Goal: Transaction & Acquisition: Download file/media

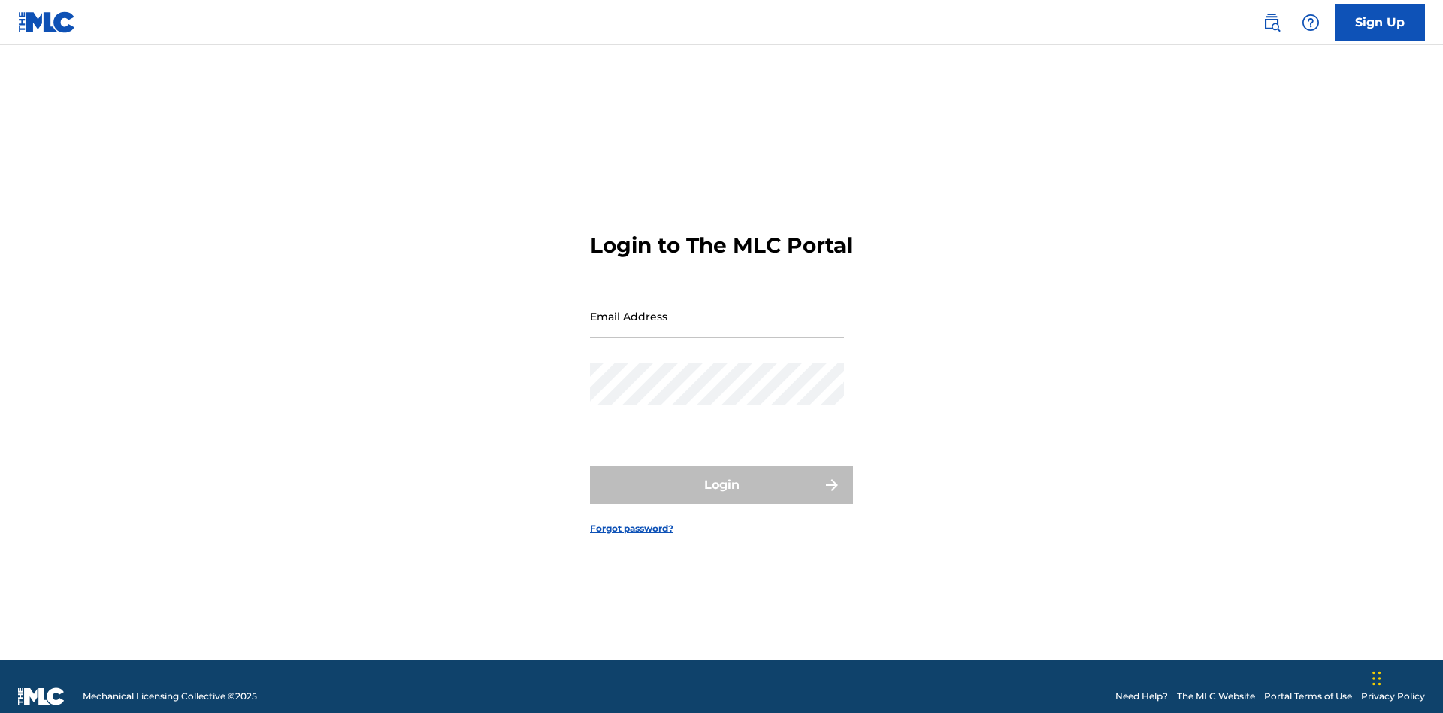
scroll to position [20, 0]
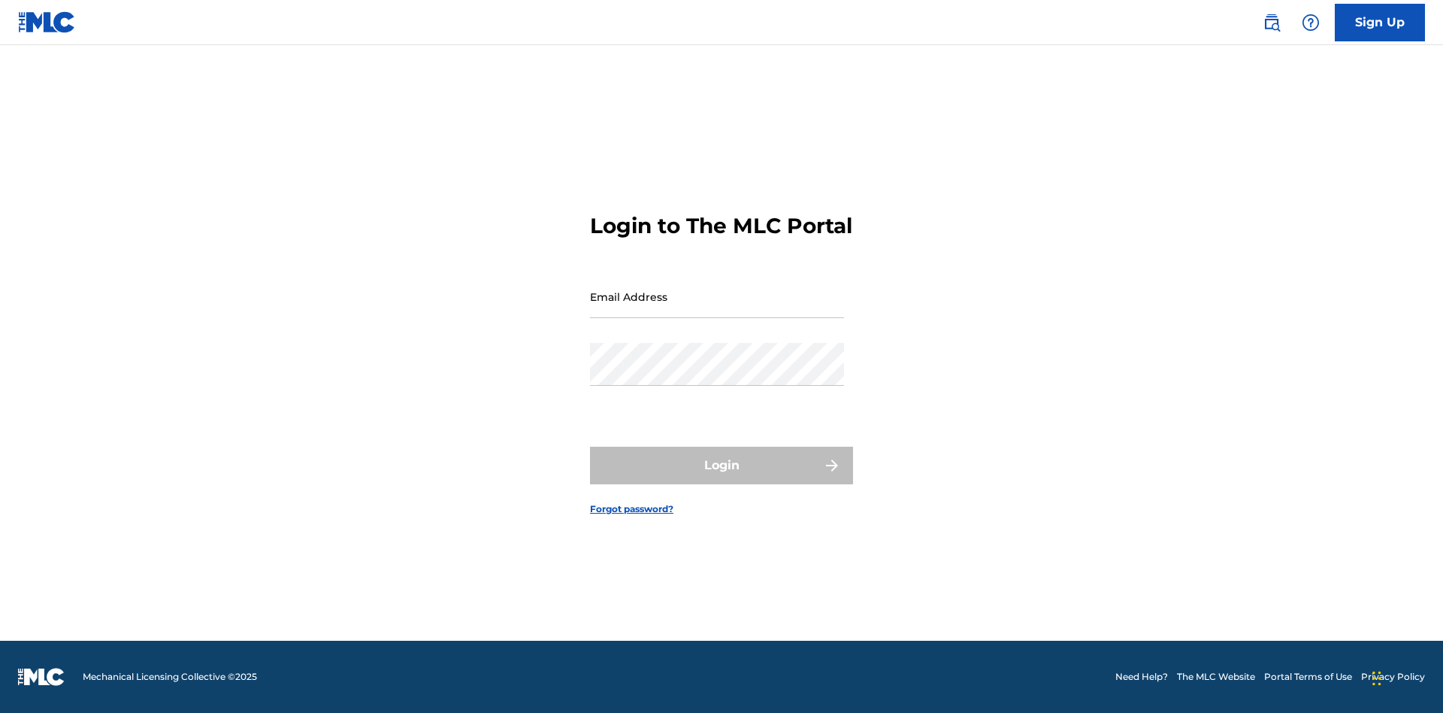
click at [717, 309] on input "Email Address" at bounding box center [717, 296] width 254 height 43
type input "[EMAIL_ADDRESS][DOMAIN_NAME]"
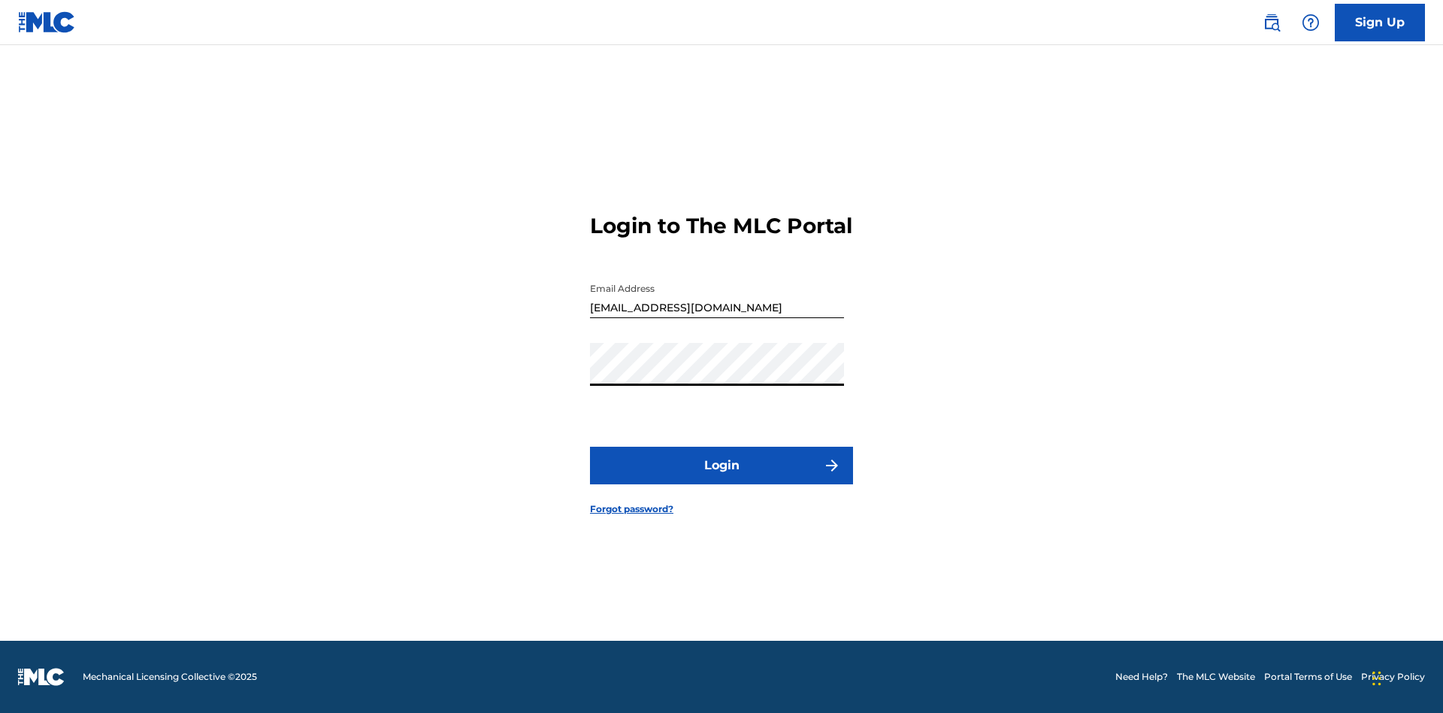
click at [722, 478] on button "Login" at bounding box center [721, 465] width 263 height 38
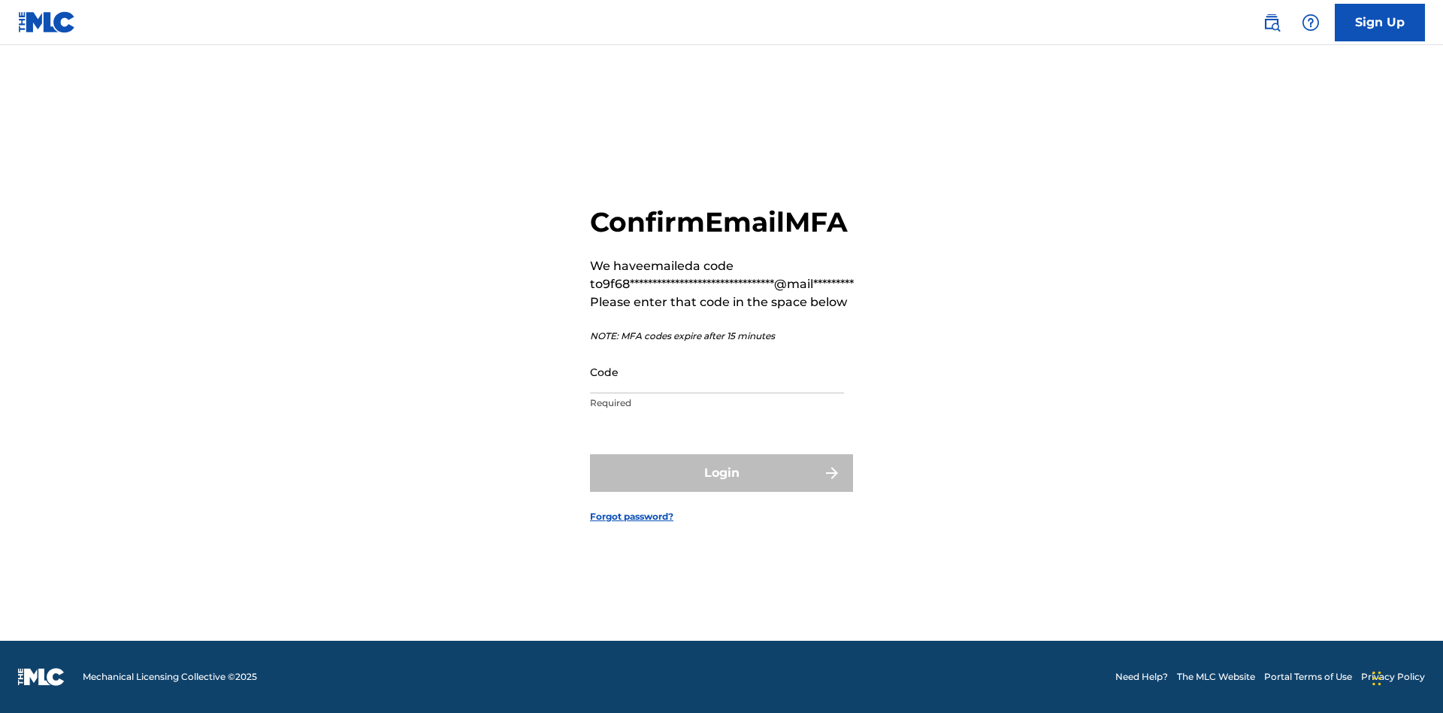
click at [717, 371] on input "Code" at bounding box center [717, 371] width 254 height 43
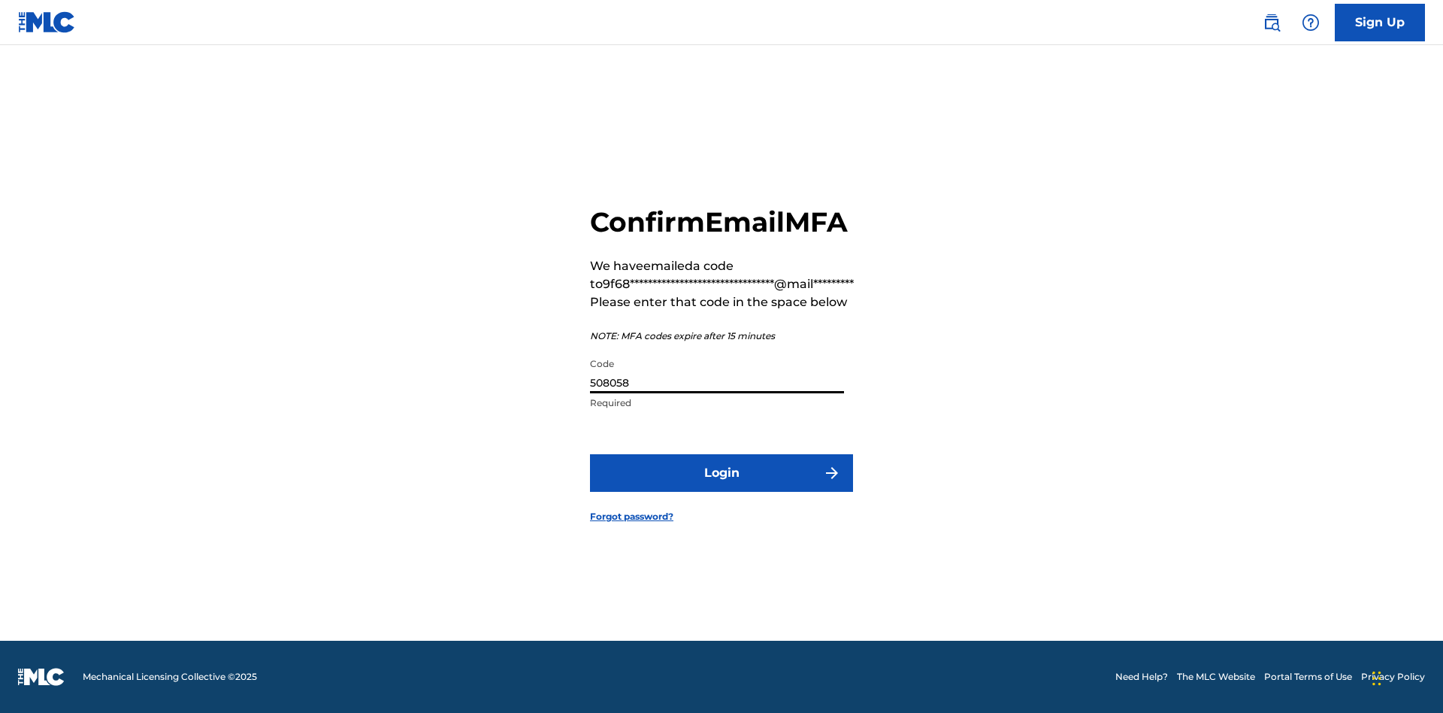
type input "508058"
click at [722, 472] on button "Login" at bounding box center [721, 473] width 263 height 38
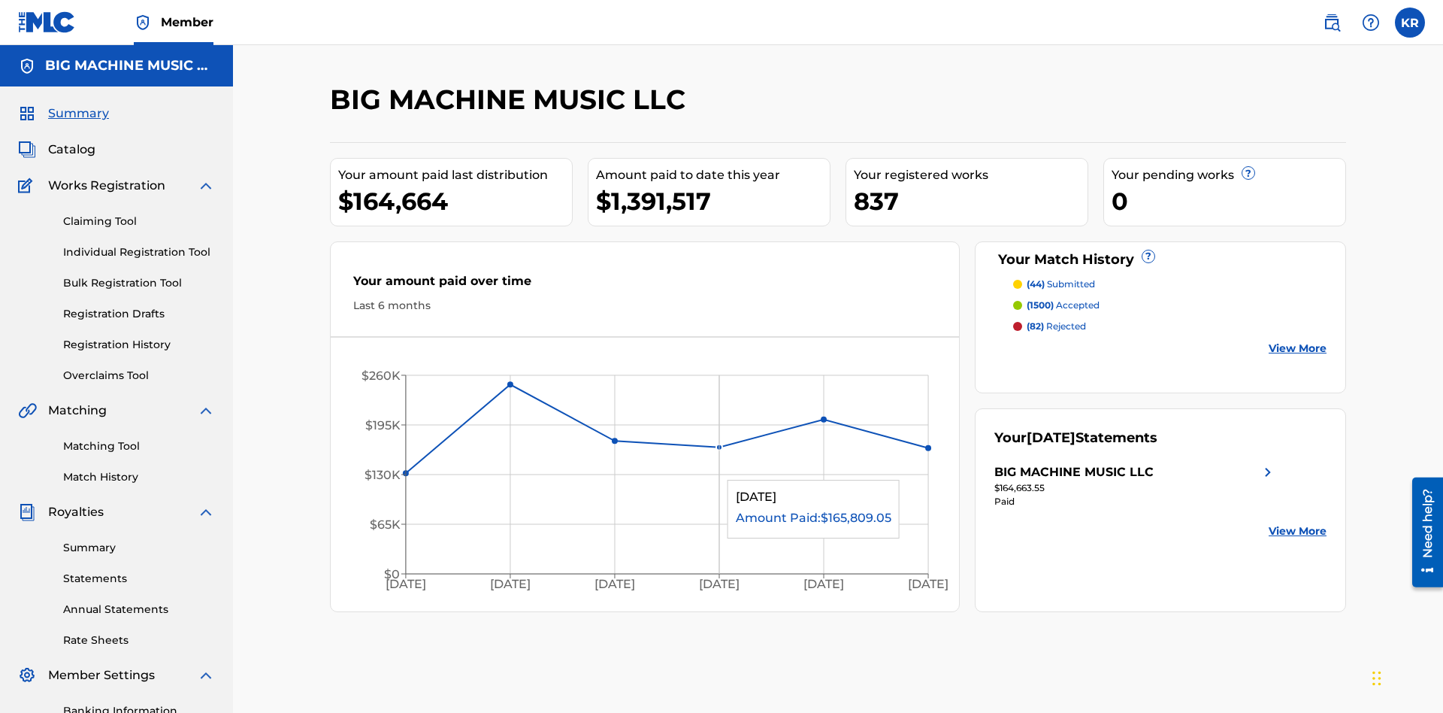
scroll to position [219, 0]
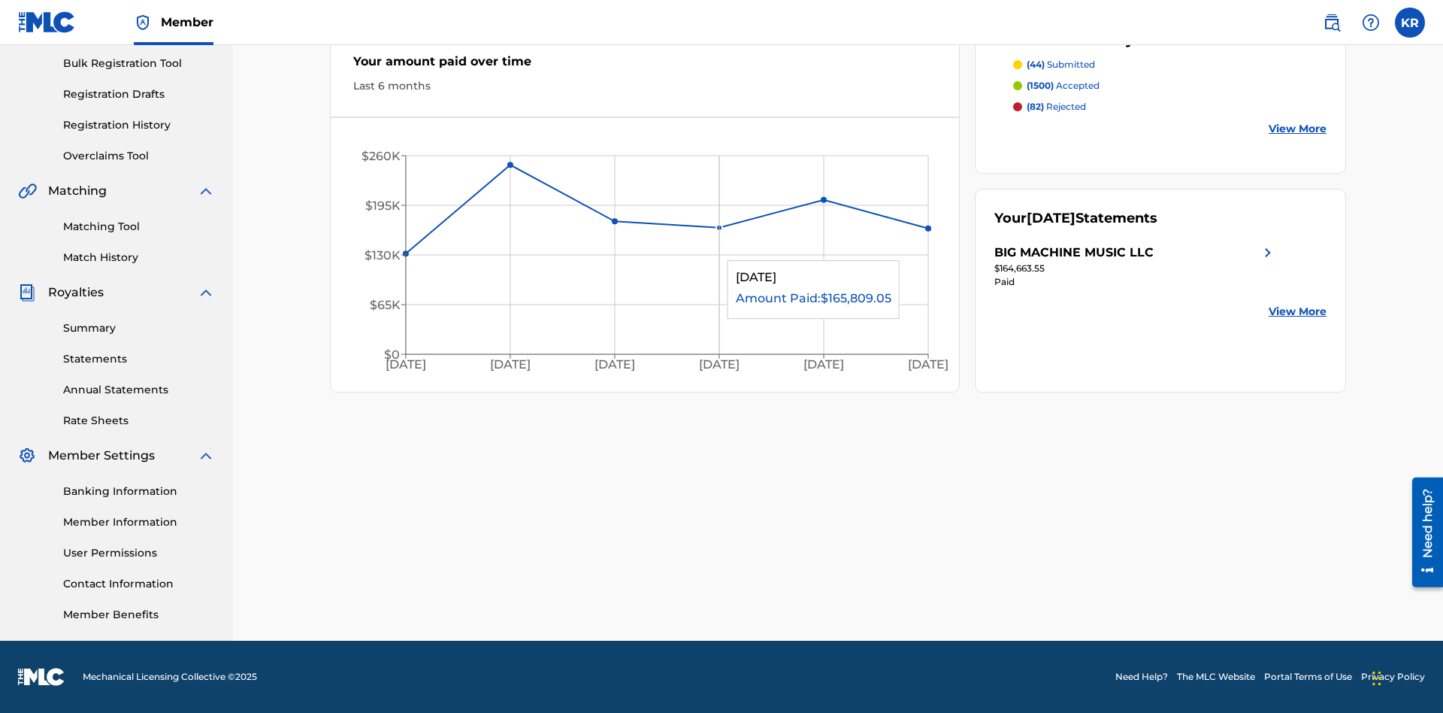
click at [139, 359] on link "Statements" at bounding box center [139, 359] width 152 height 16
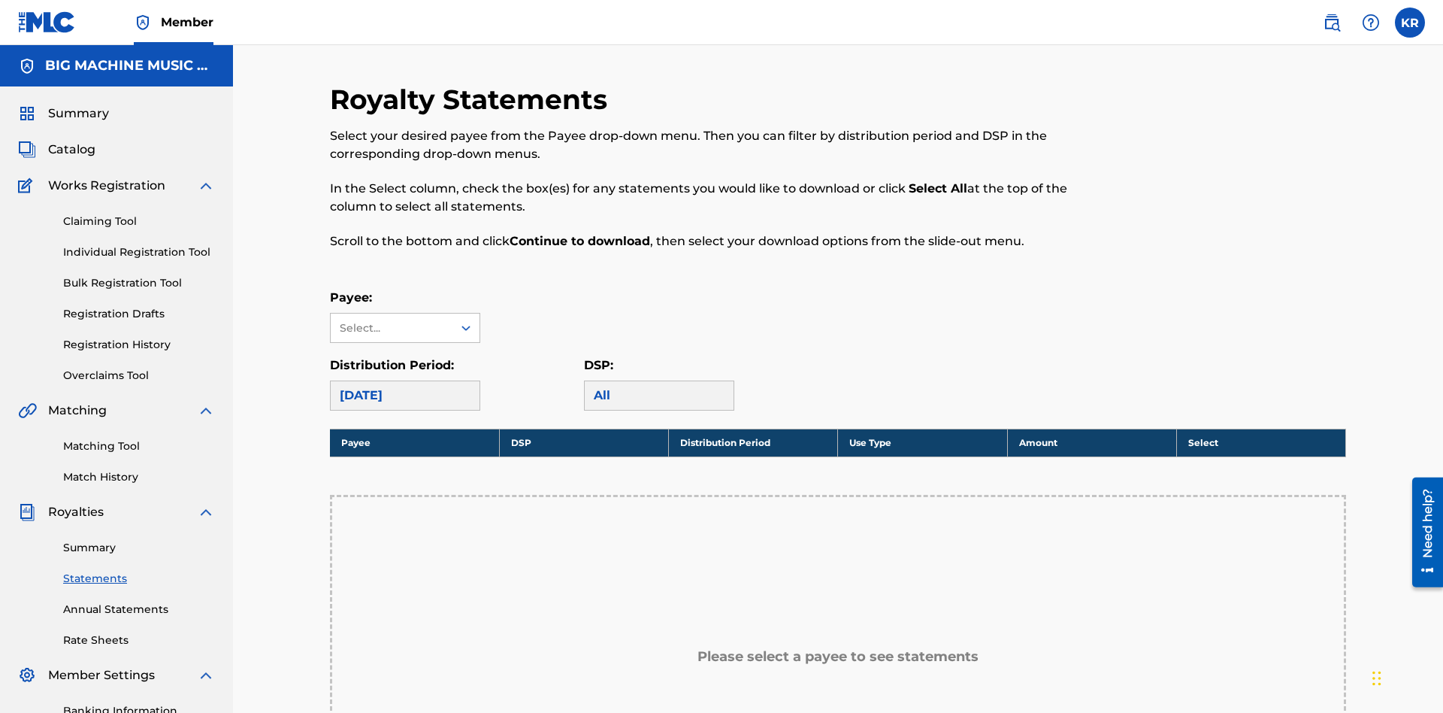
scroll to position [223, 0]
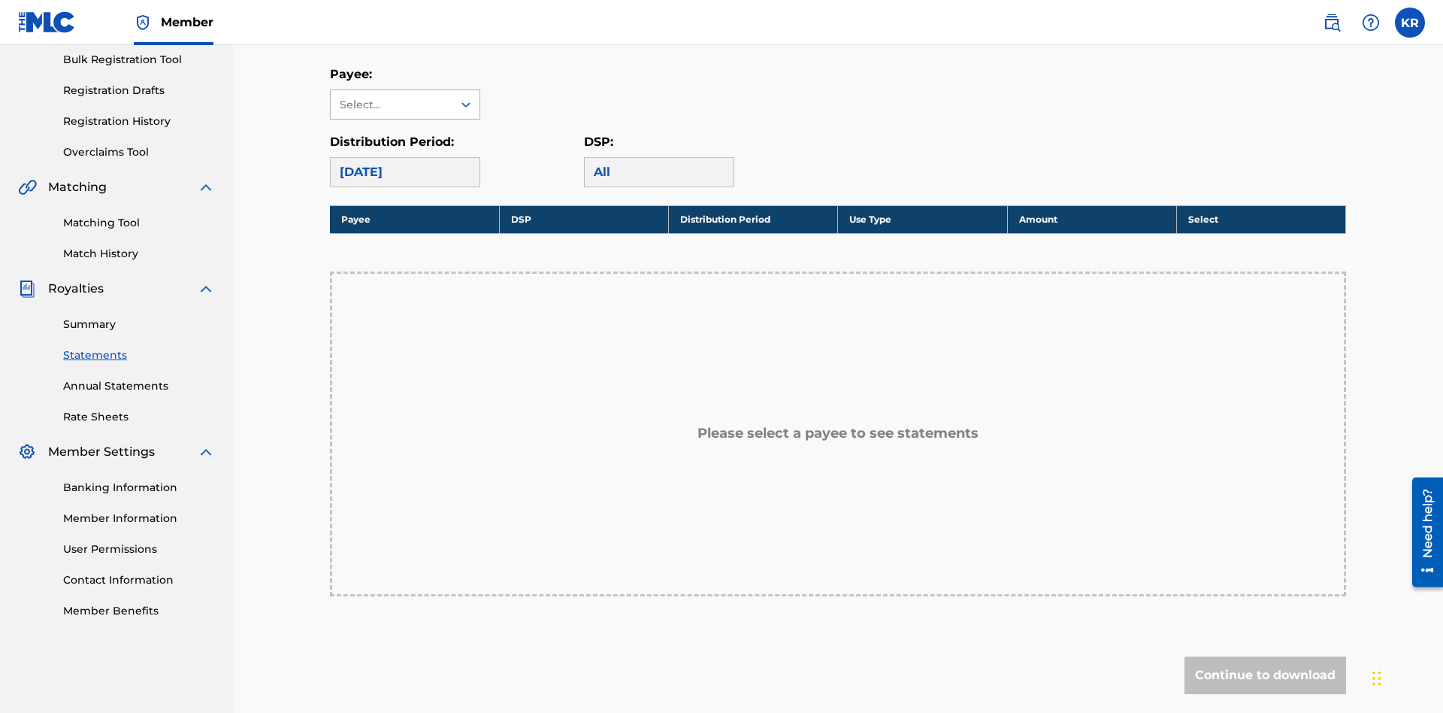
click at [392, 104] on div "Select..." at bounding box center [391, 105] width 102 height 16
click at [405, 147] on div "BIG MACHINE MUSIC LLC" at bounding box center [405, 148] width 149 height 56
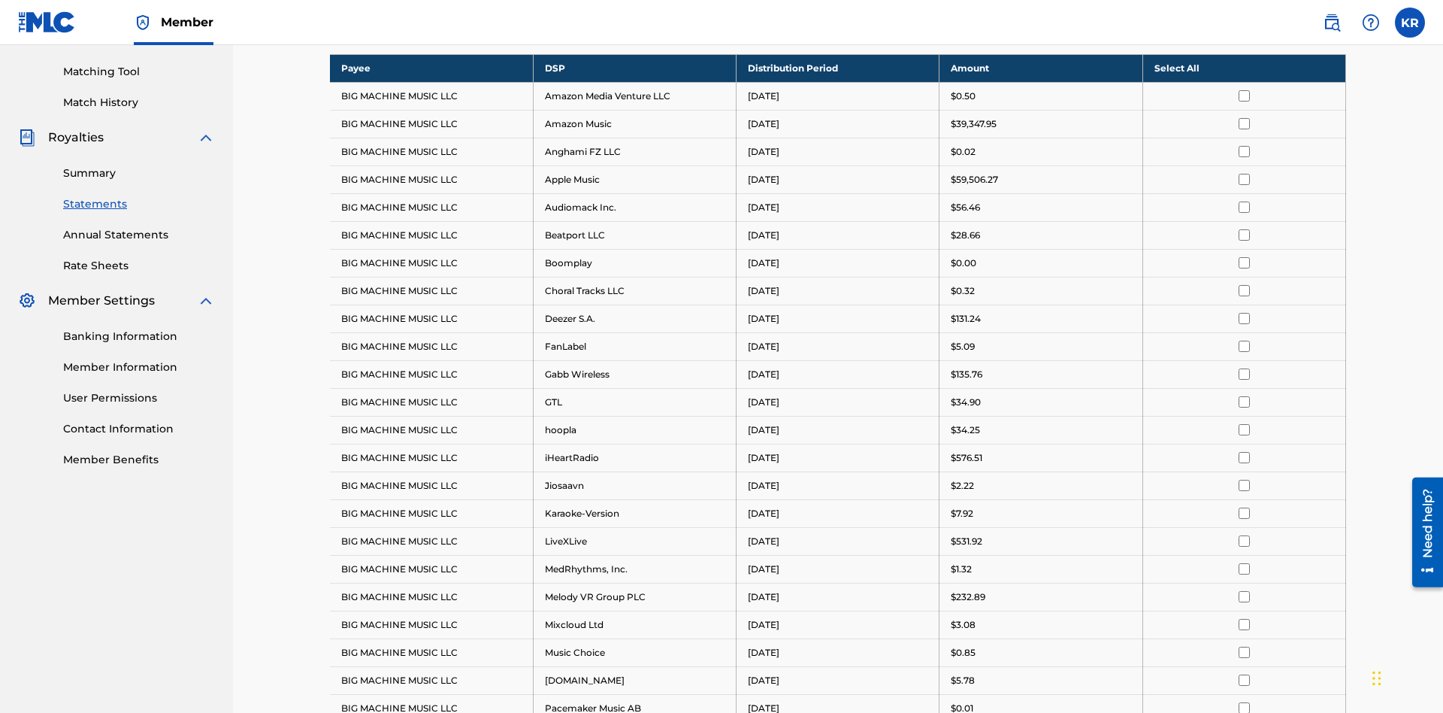
scroll to position [291, 0]
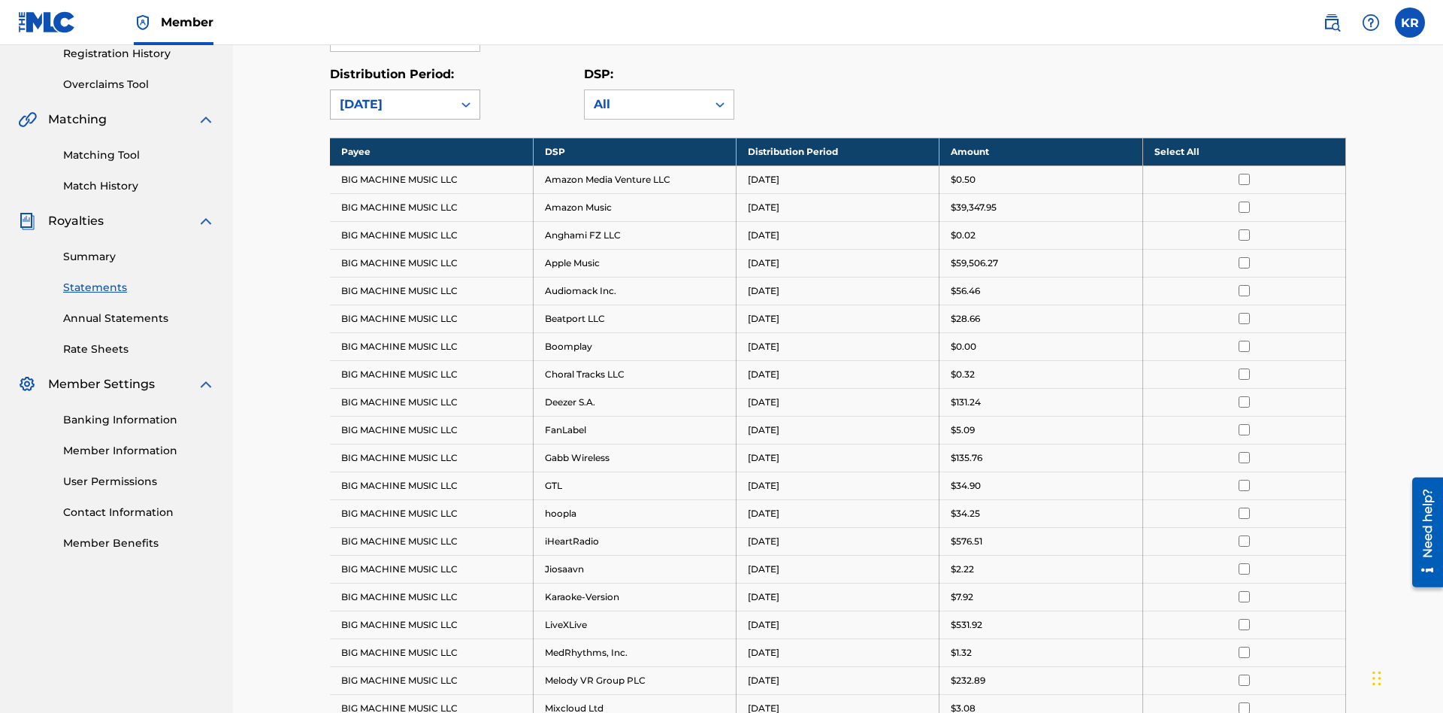
click at [392, 104] on div "[DATE]" at bounding box center [392, 104] width 104 height 18
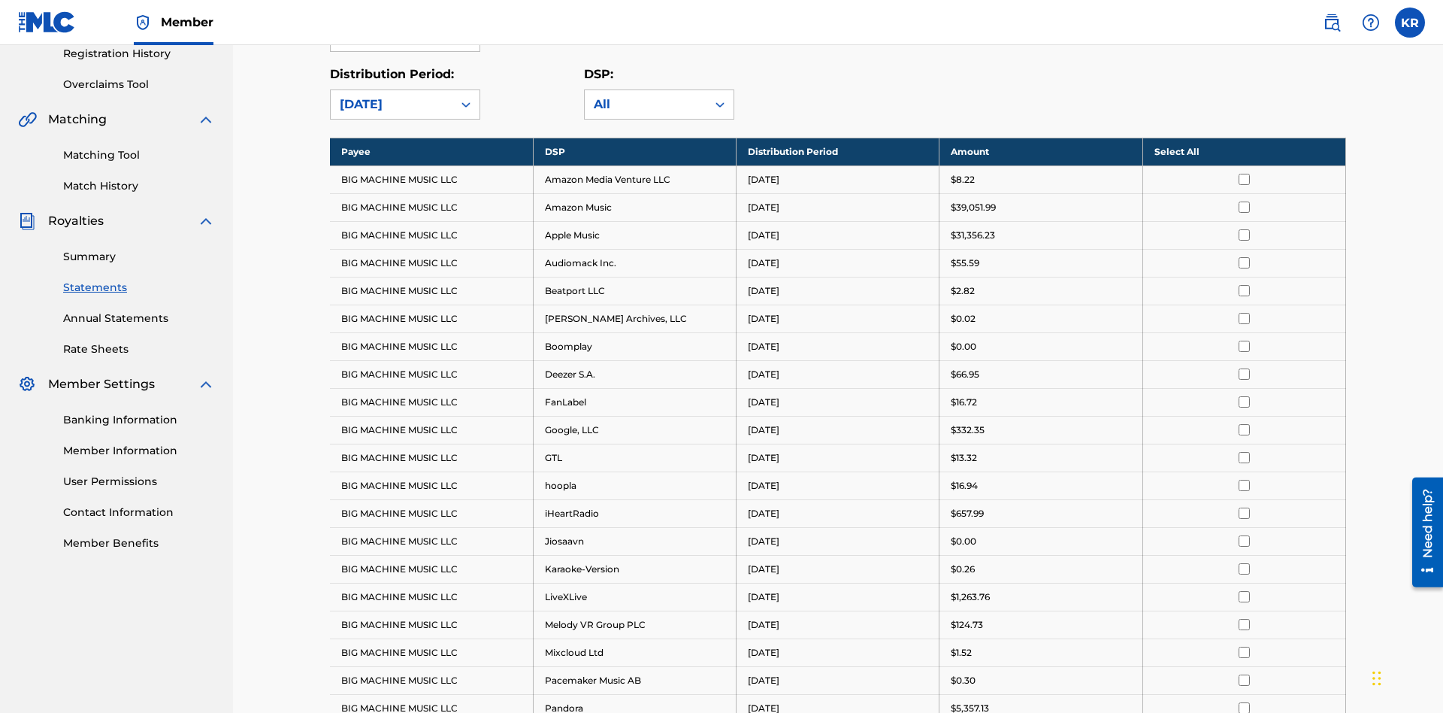
scroll to position [0, 0]
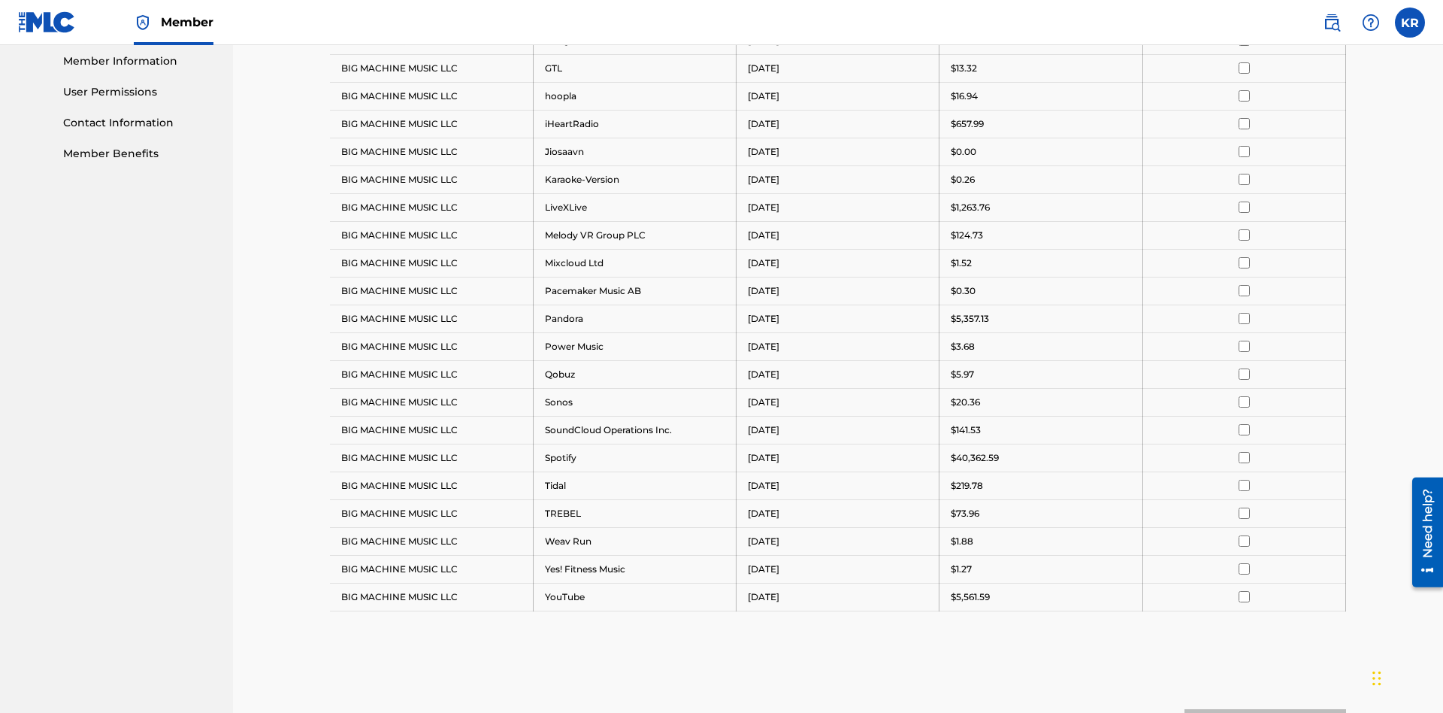
click at [1244, 95] on input "checkbox" at bounding box center [1244, 95] width 11 height 11
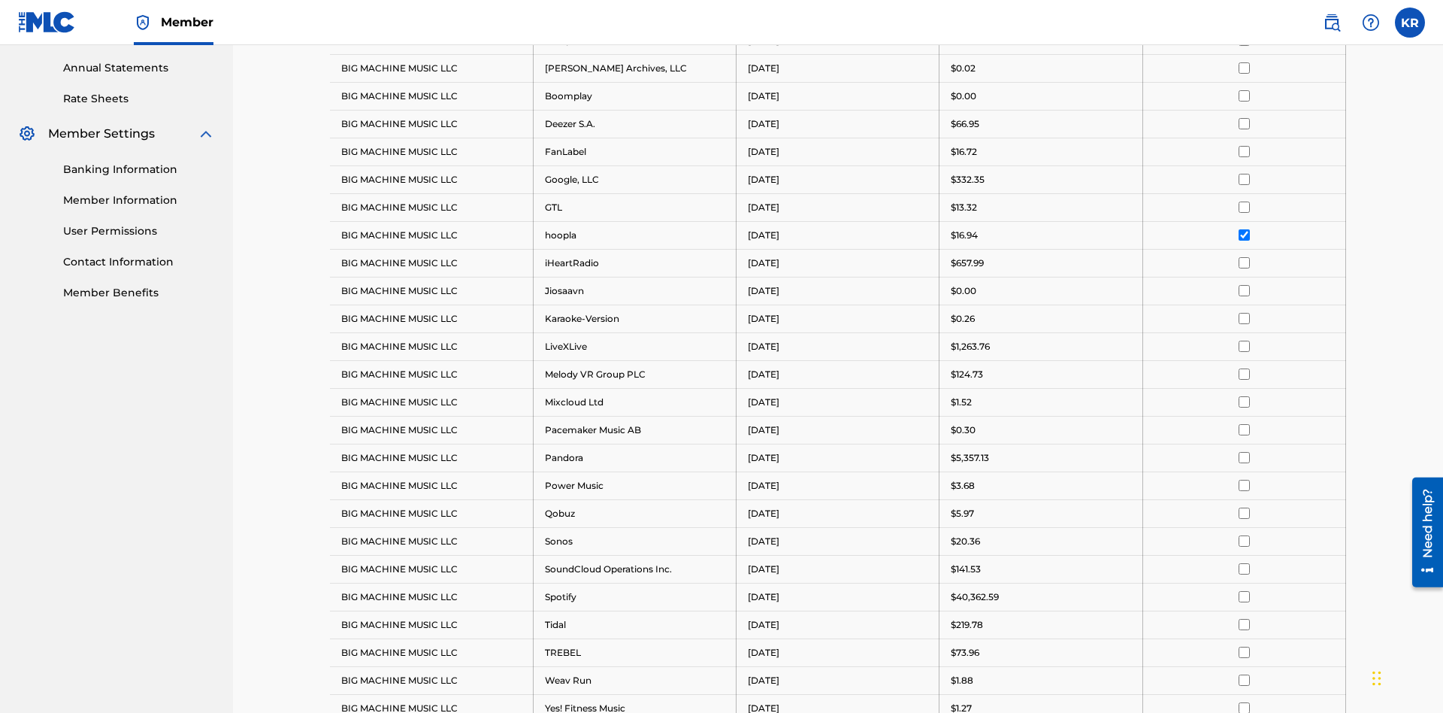
click at [1244, 95] on input "checkbox" at bounding box center [1244, 95] width 11 height 11
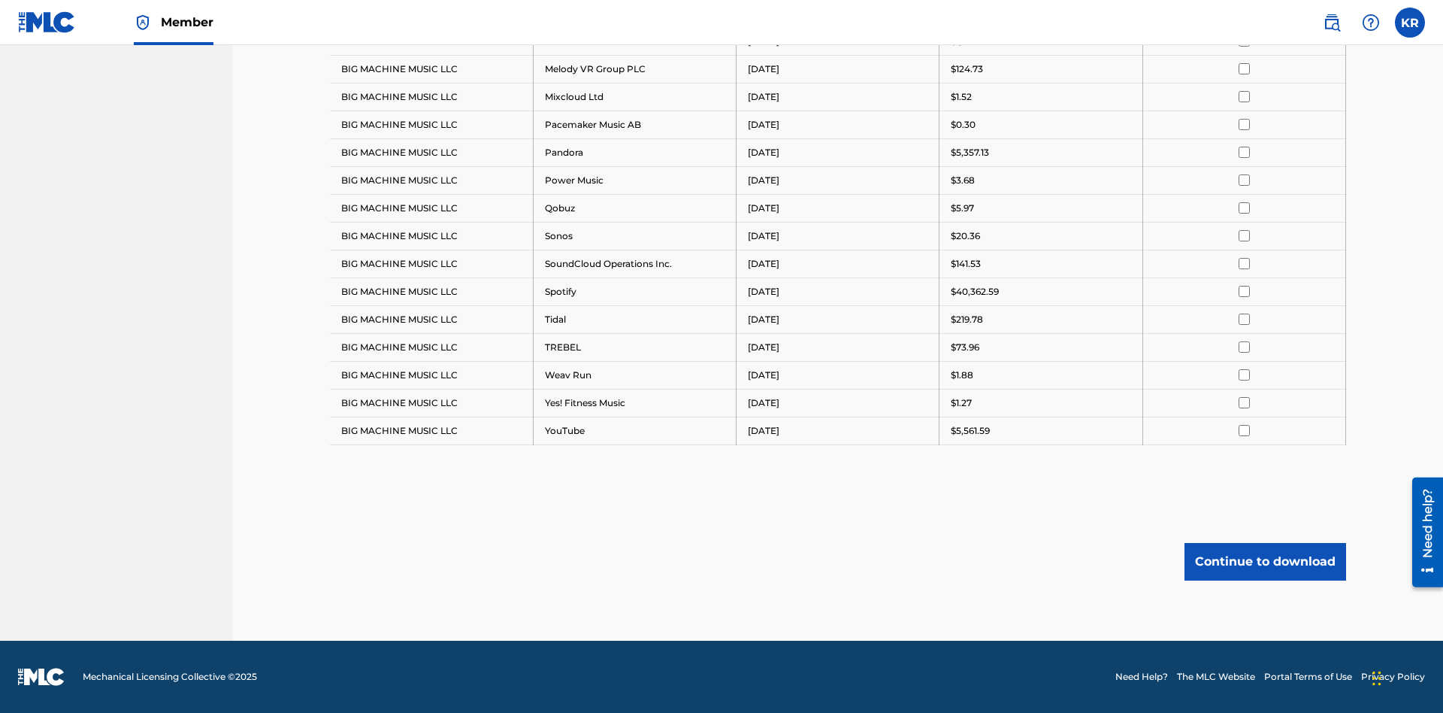
click at [1265, 561] on button "Continue to download" at bounding box center [1266, 562] width 162 height 38
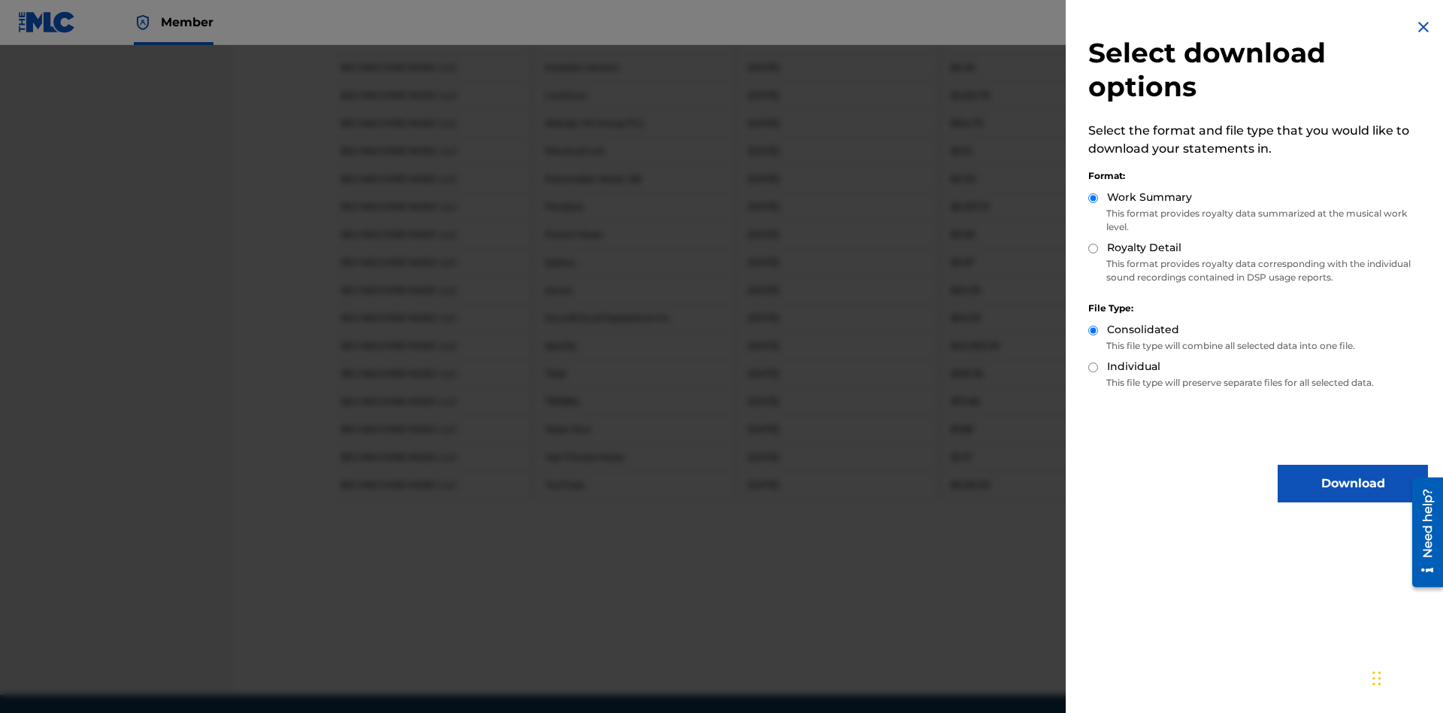
scroll to position [846, 0]
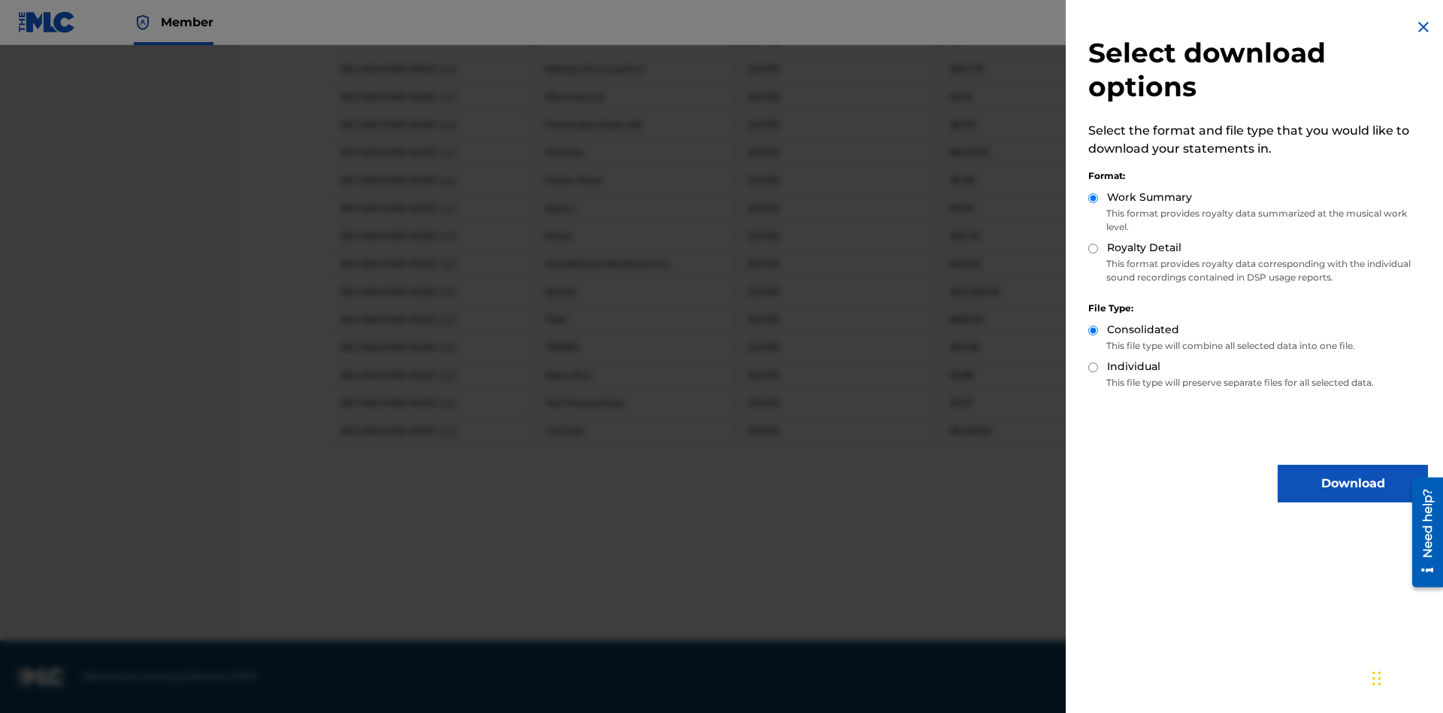
click at [1353, 483] on button "Download" at bounding box center [1353, 484] width 150 height 38
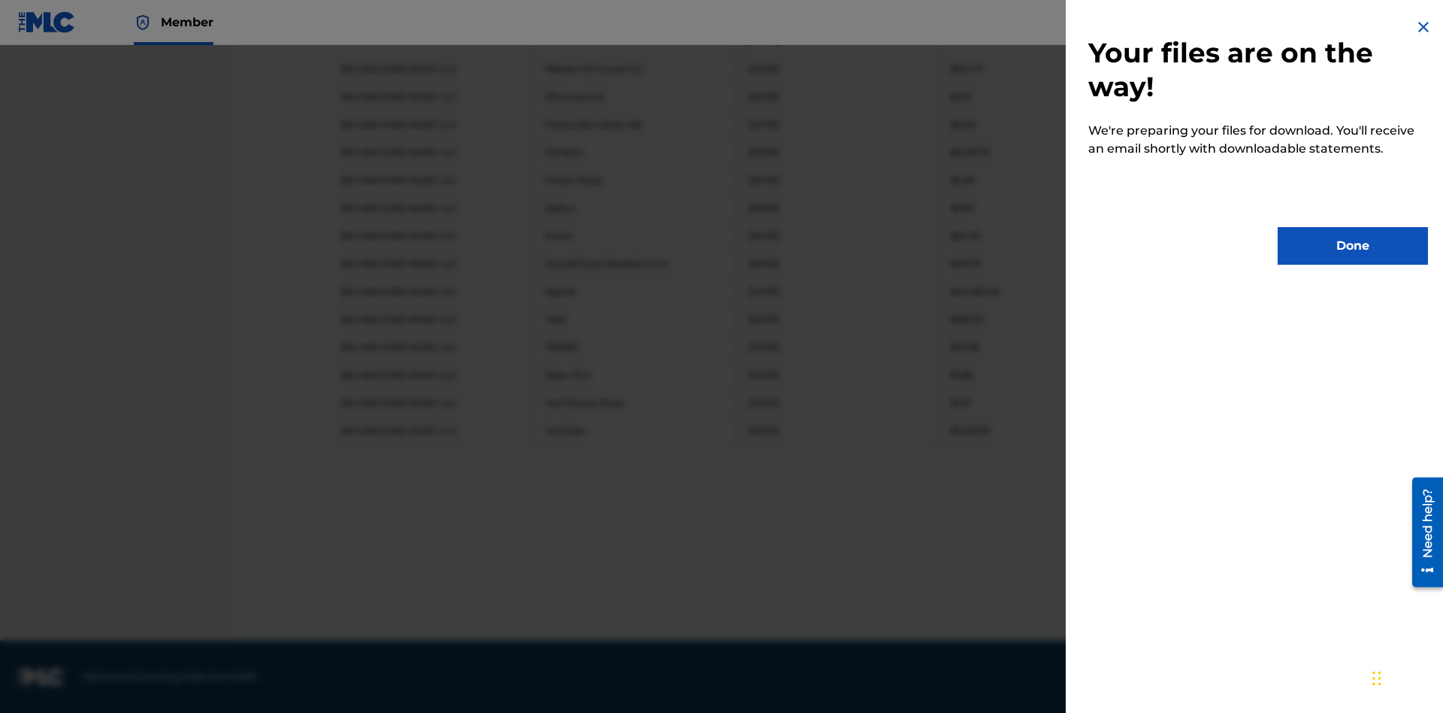
click at [1353, 246] on button "Done" at bounding box center [1353, 246] width 150 height 38
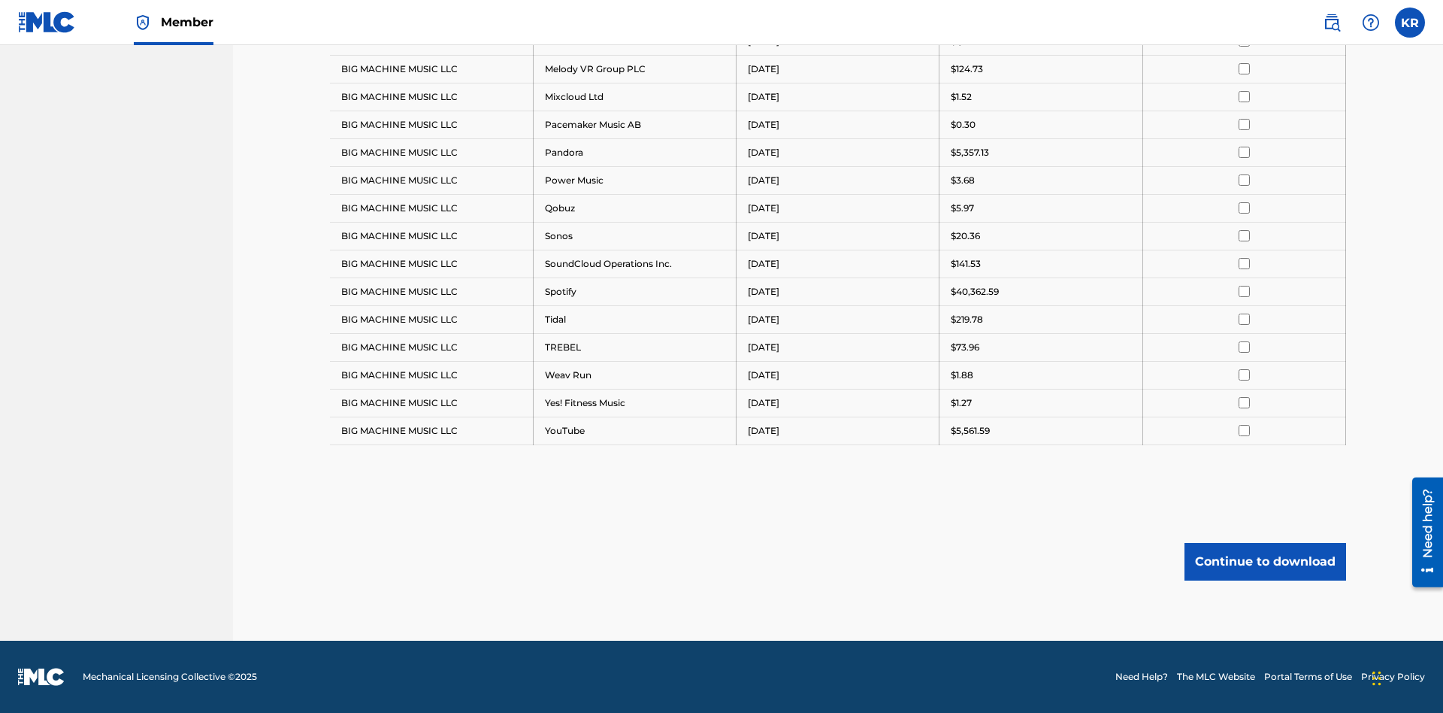
click at [1265, 561] on button "Continue to download" at bounding box center [1266, 562] width 162 height 38
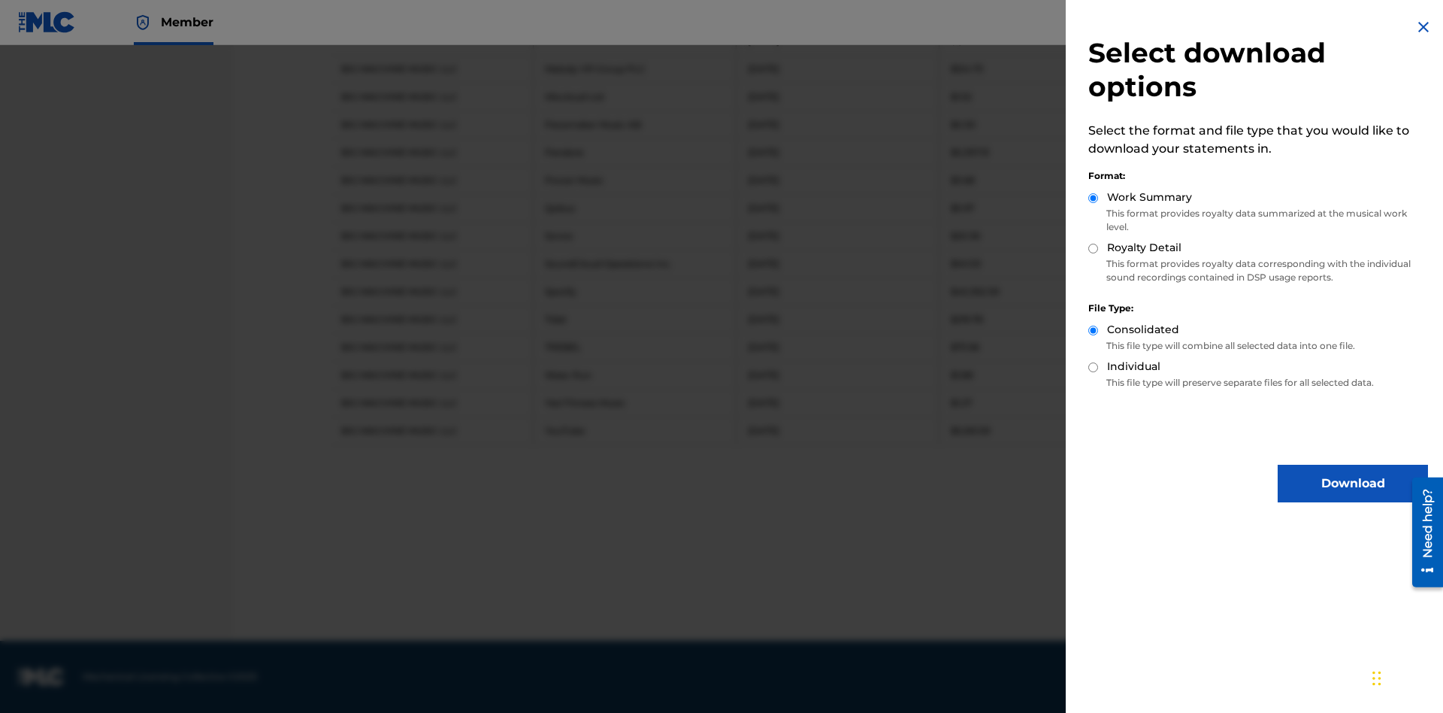
click at [1094, 248] on input "Royalty Detail" at bounding box center [1093, 249] width 10 height 10
radio input "true"
click at [1353, 483] on button "Download" at bounding box center [1353, 484] width 150 height 38
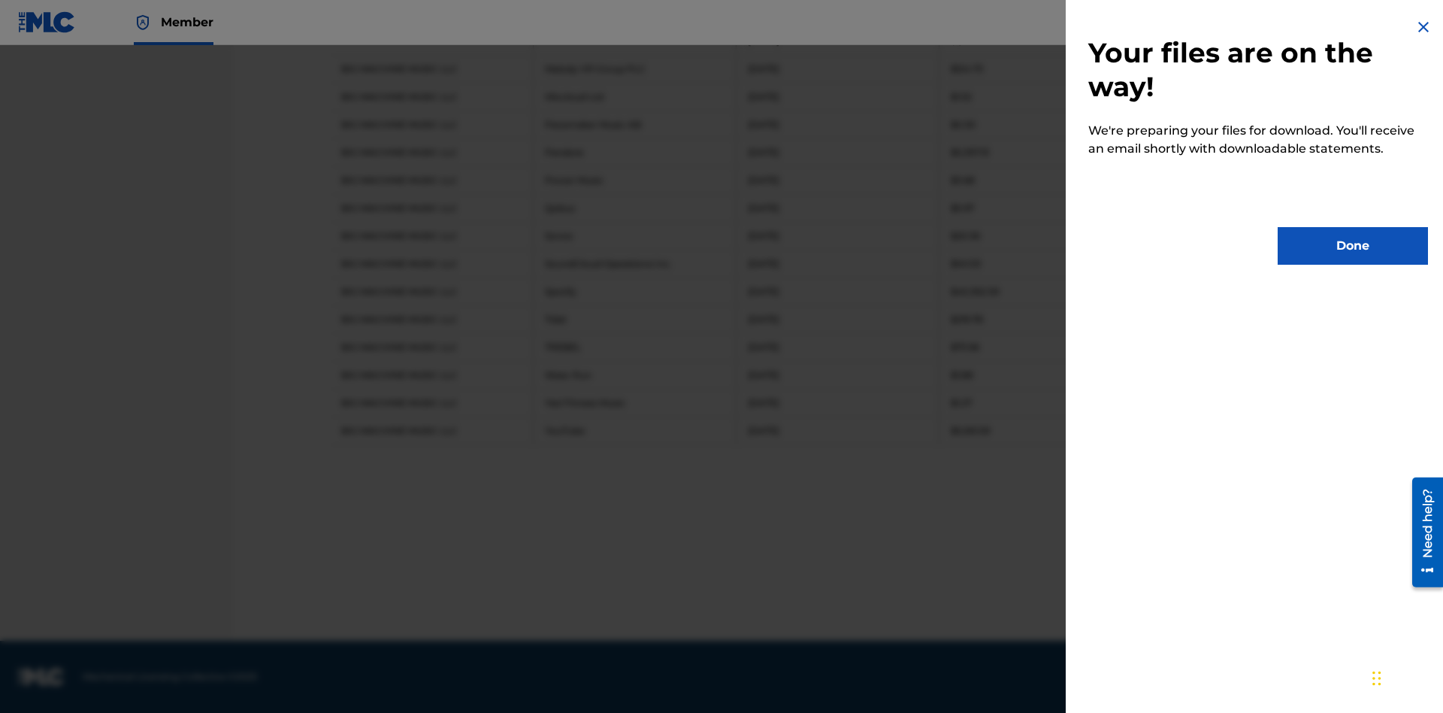
click at [1353, 246] on button "Done" at bounding box center [1353, 246] width 150 height 38
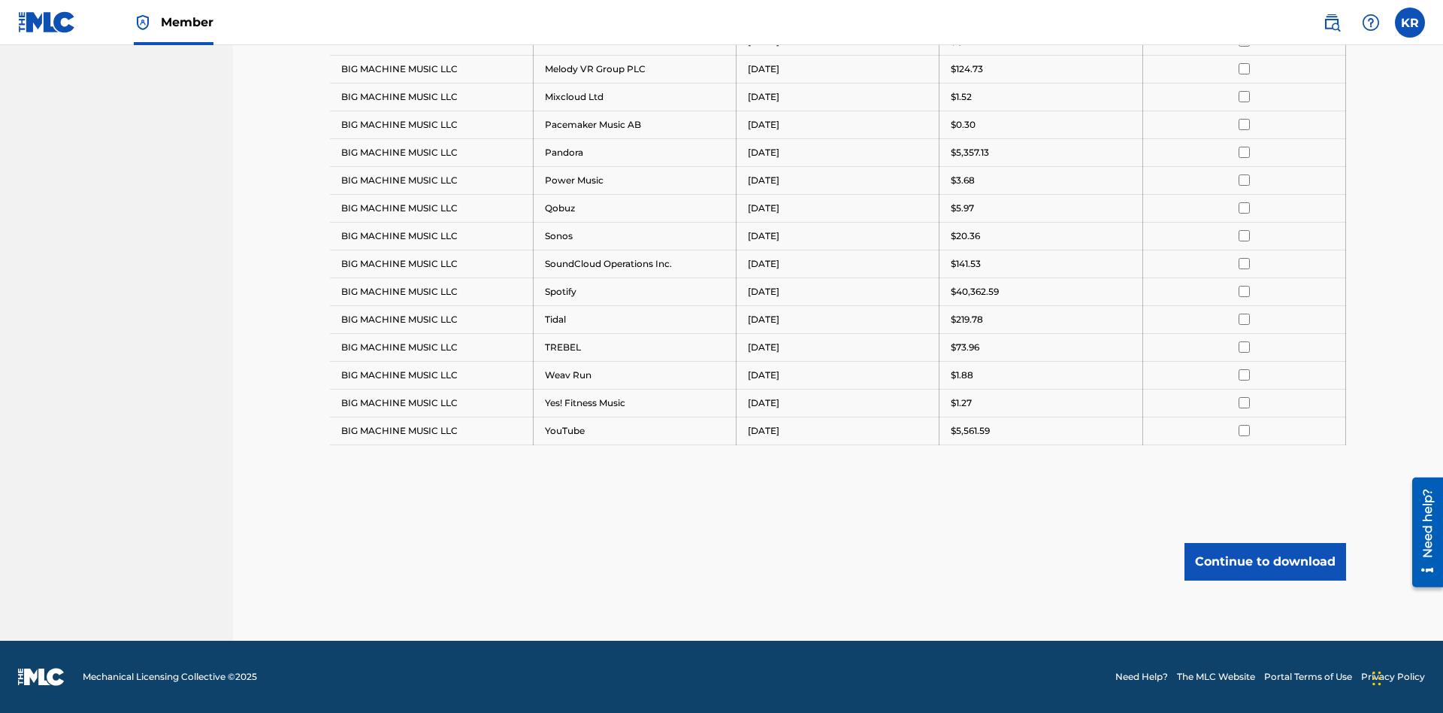
click at [1265, 561] on button "Continue to download" at bounding box center [1266, 562] width 162 height 38
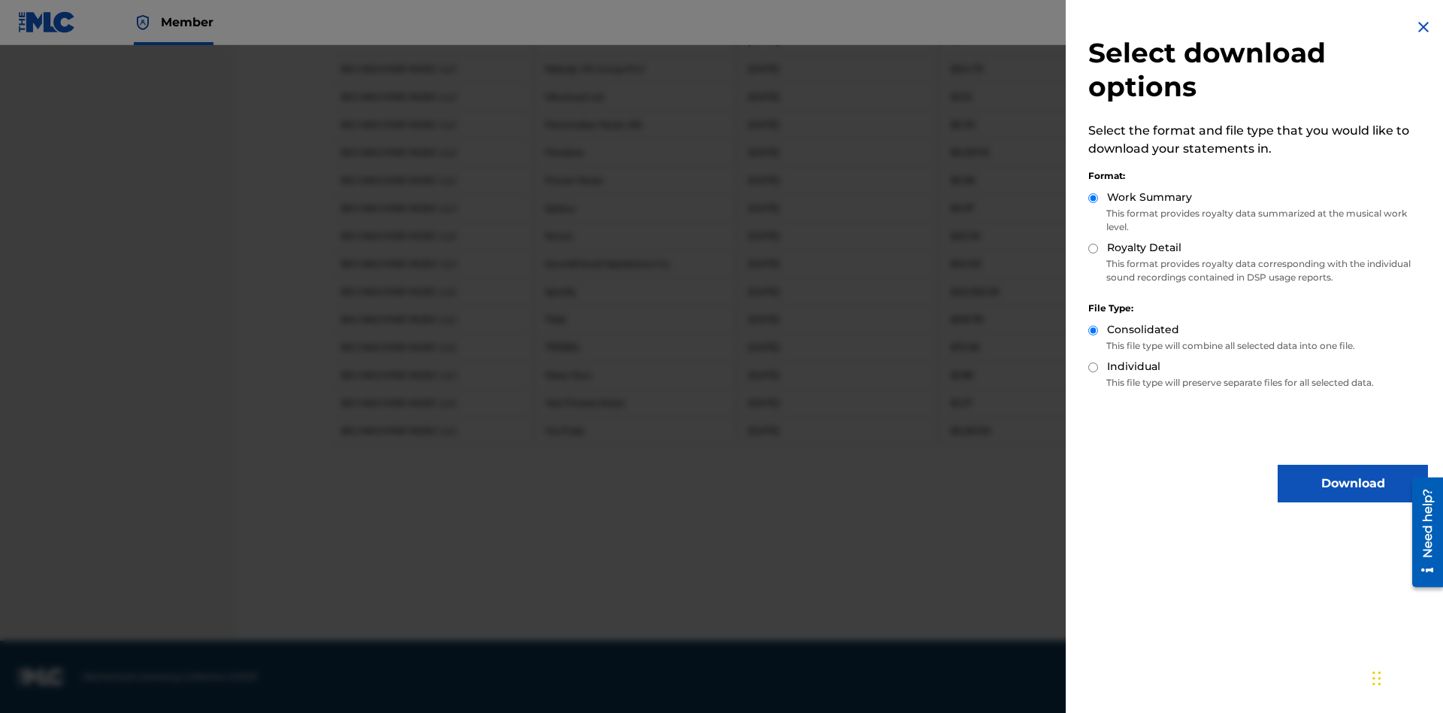
click at [1094, 367] on input "Individual" at bounding box center [1093, 367] width 10 height 10
radio input "true"
click at [1353, 483] on button "Download" at bounding box center [1353, 484] width 150 height 38
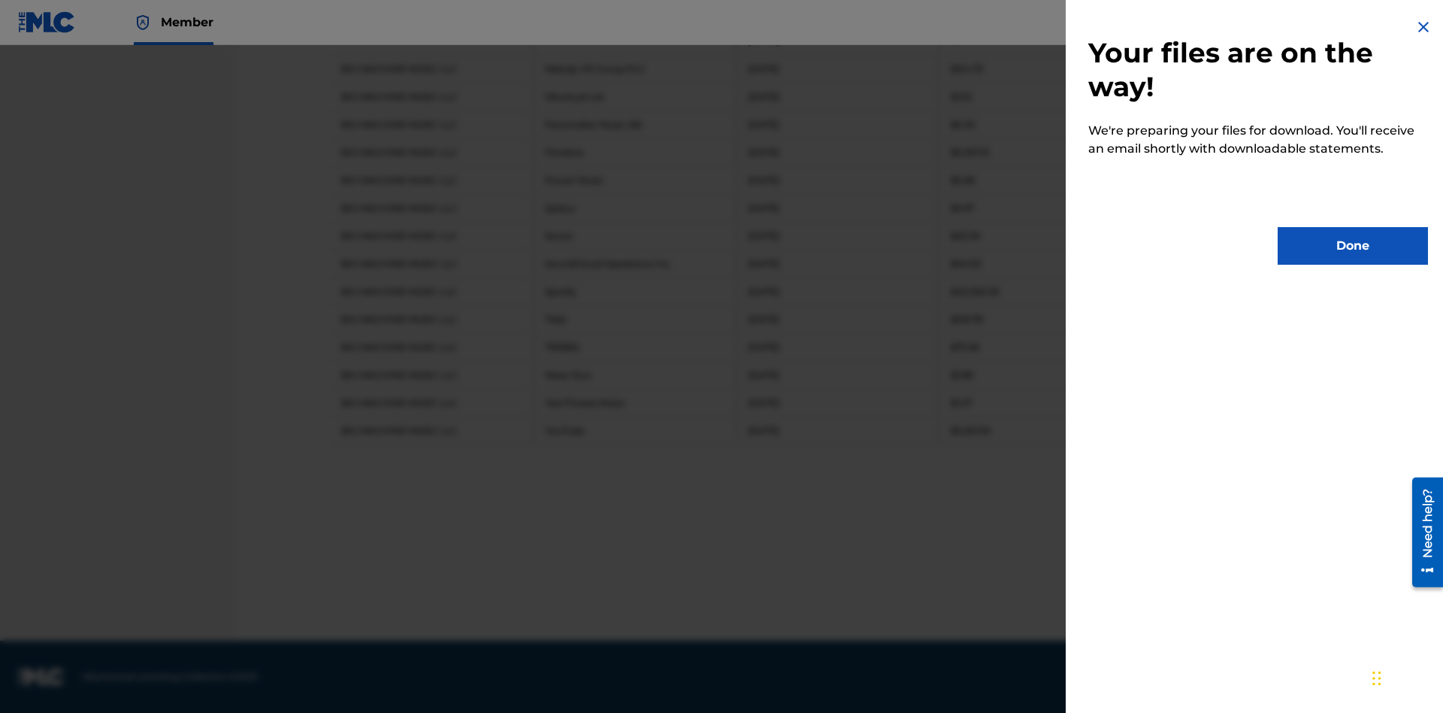
click at [1353, 246] on button "Done" at bounding box center [1353, 246] width 150 height 38
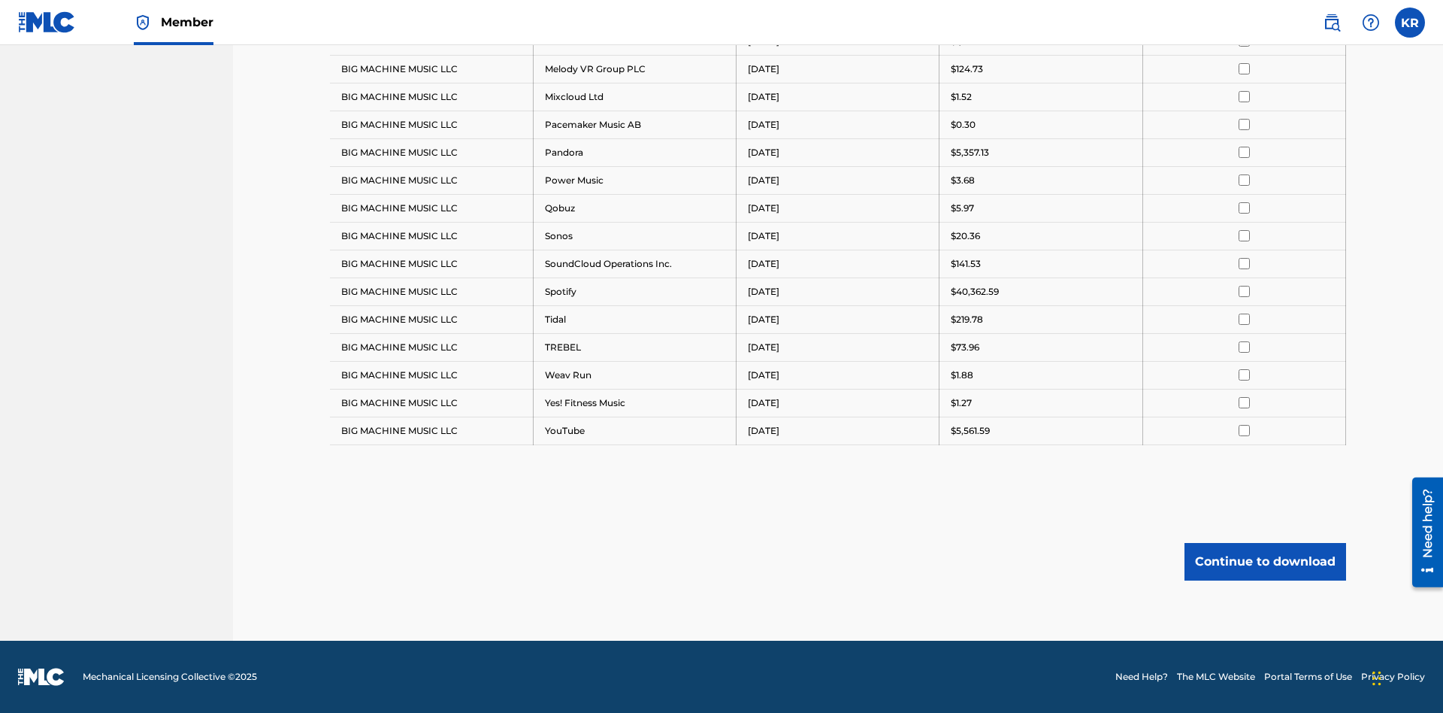
click at [1265, 561] on button "Continue to download" at bounding box center [1266, 562] width 162 height 38
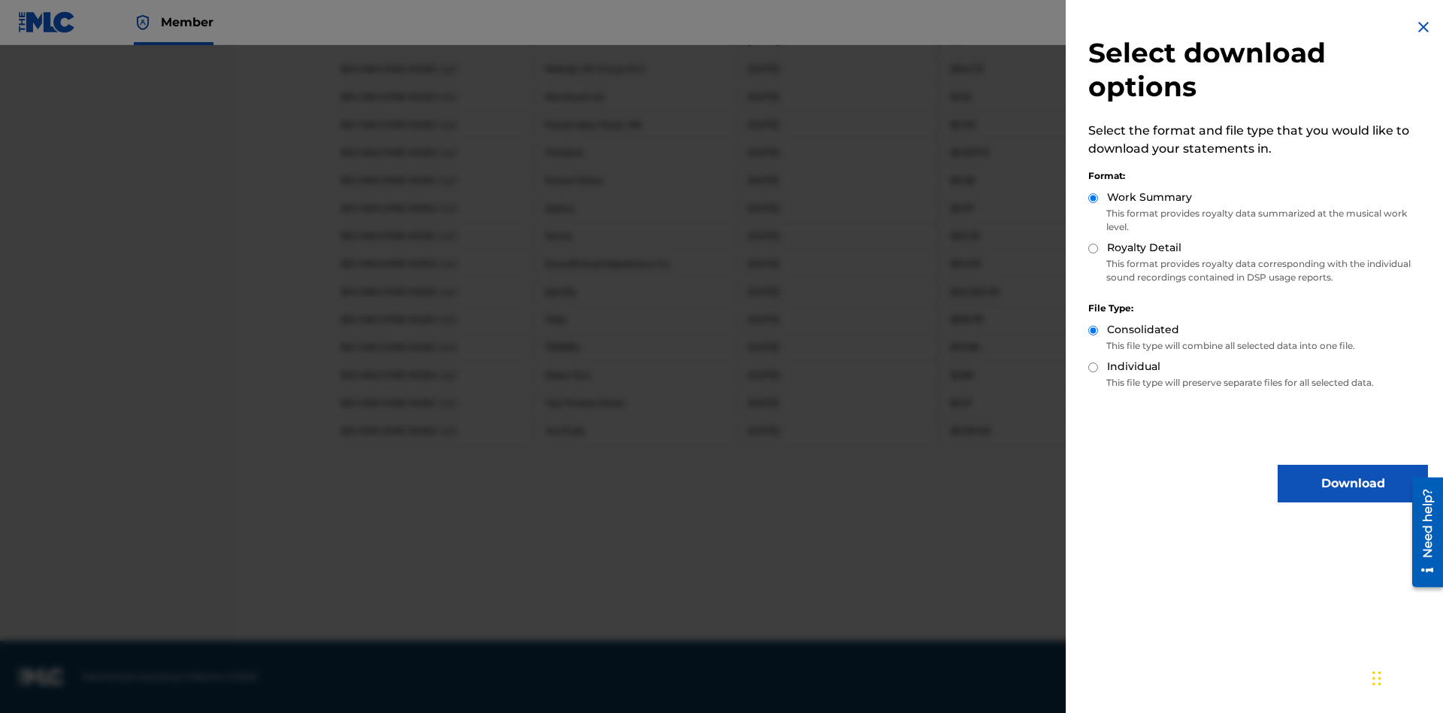
click at [1094, 248] on input "Royalty Detail" at bounding box center [1093, 249] width 10 height 10
radio input "true"
click at [1094, 367] on input "Individual" at bounding box center [1093, 367] width 10 height 10
radio input "true"
click at [1353, 483] on button "Download" at bounding box center [1353, 484] width 150 height 38
